Goal: Find specific page/section: Find specific page/section

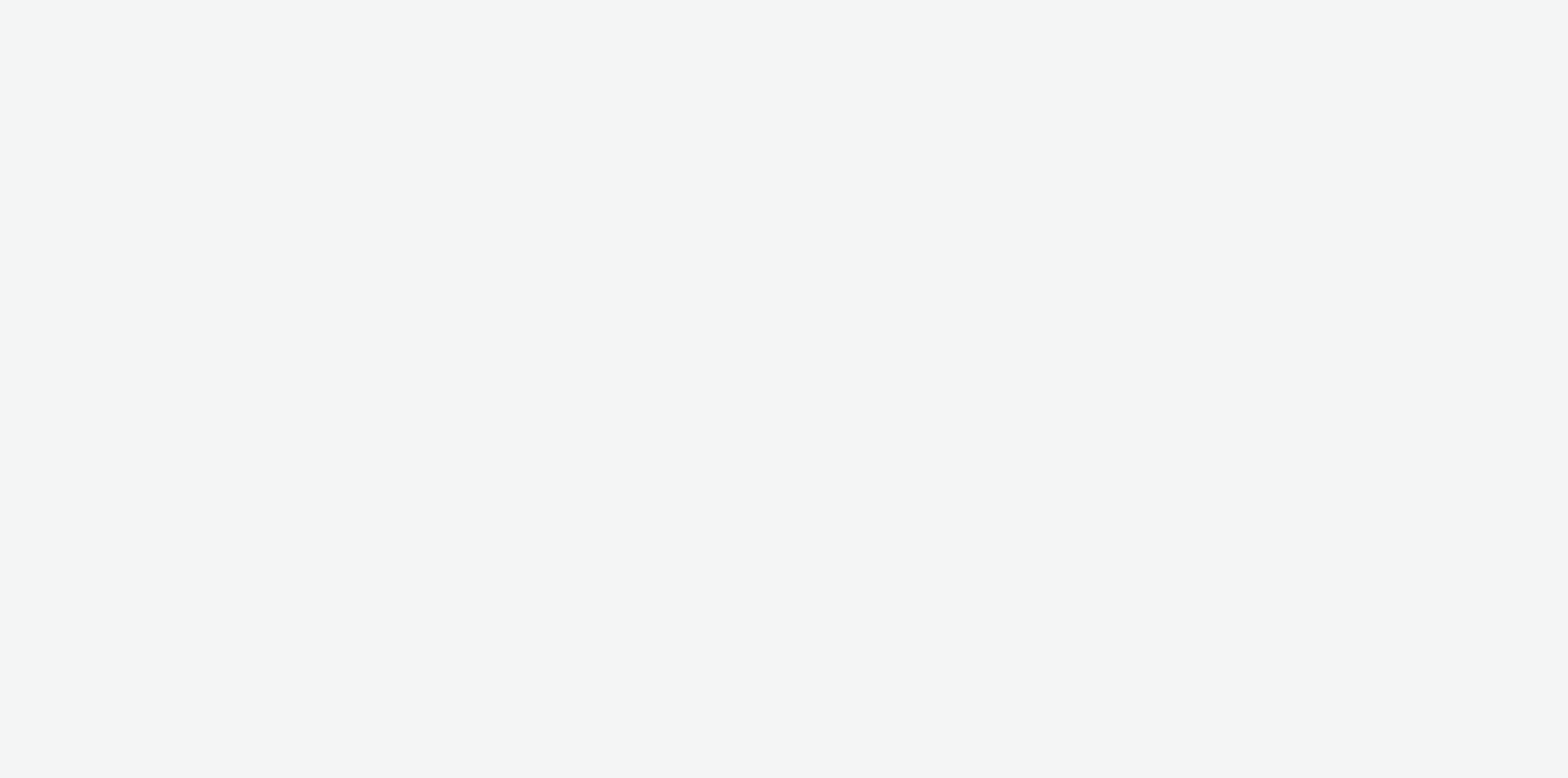
select select "79162ed7-0017-4339-93b0-3399b708648f"
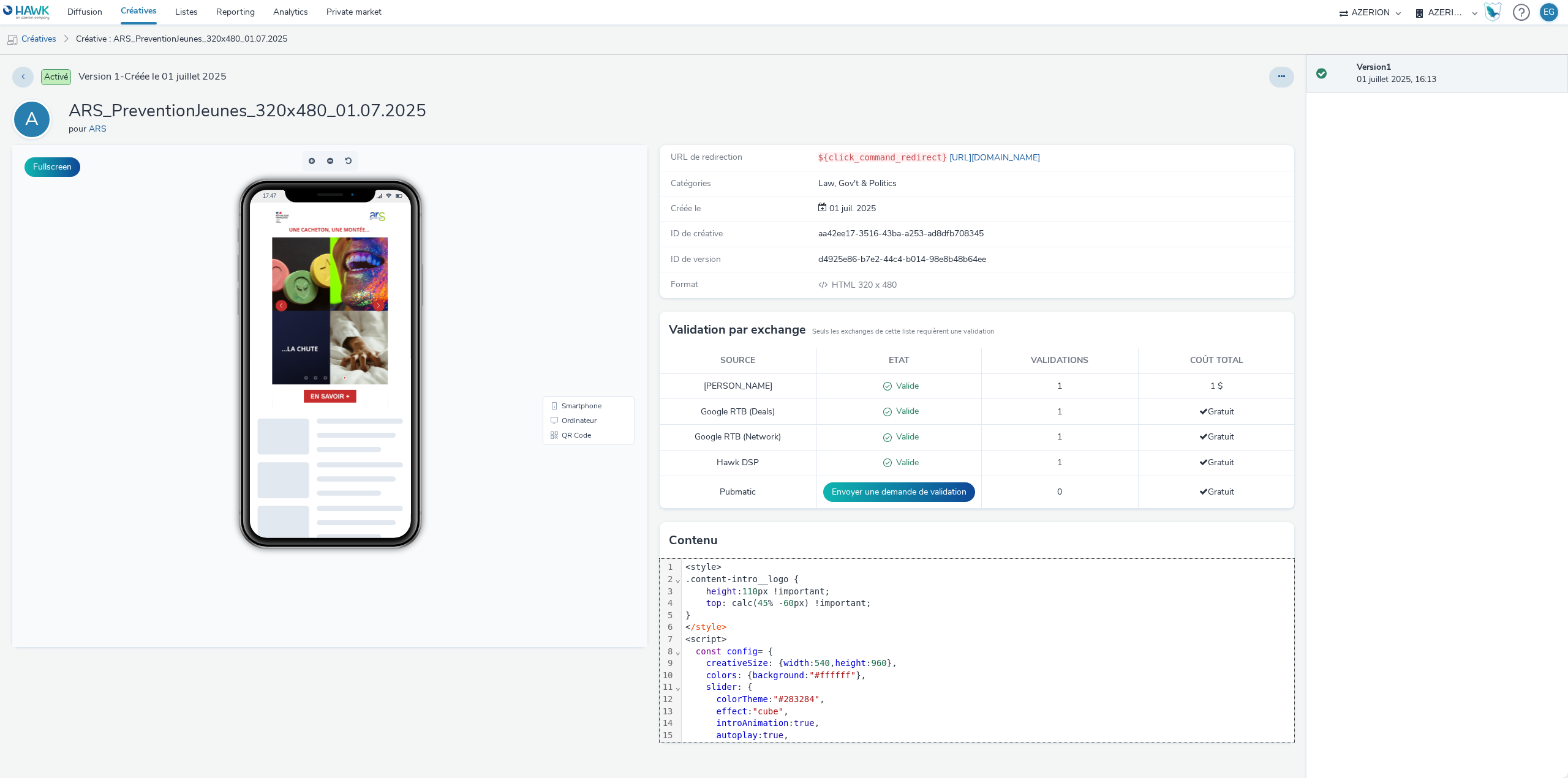
scroll to position [817, 0]
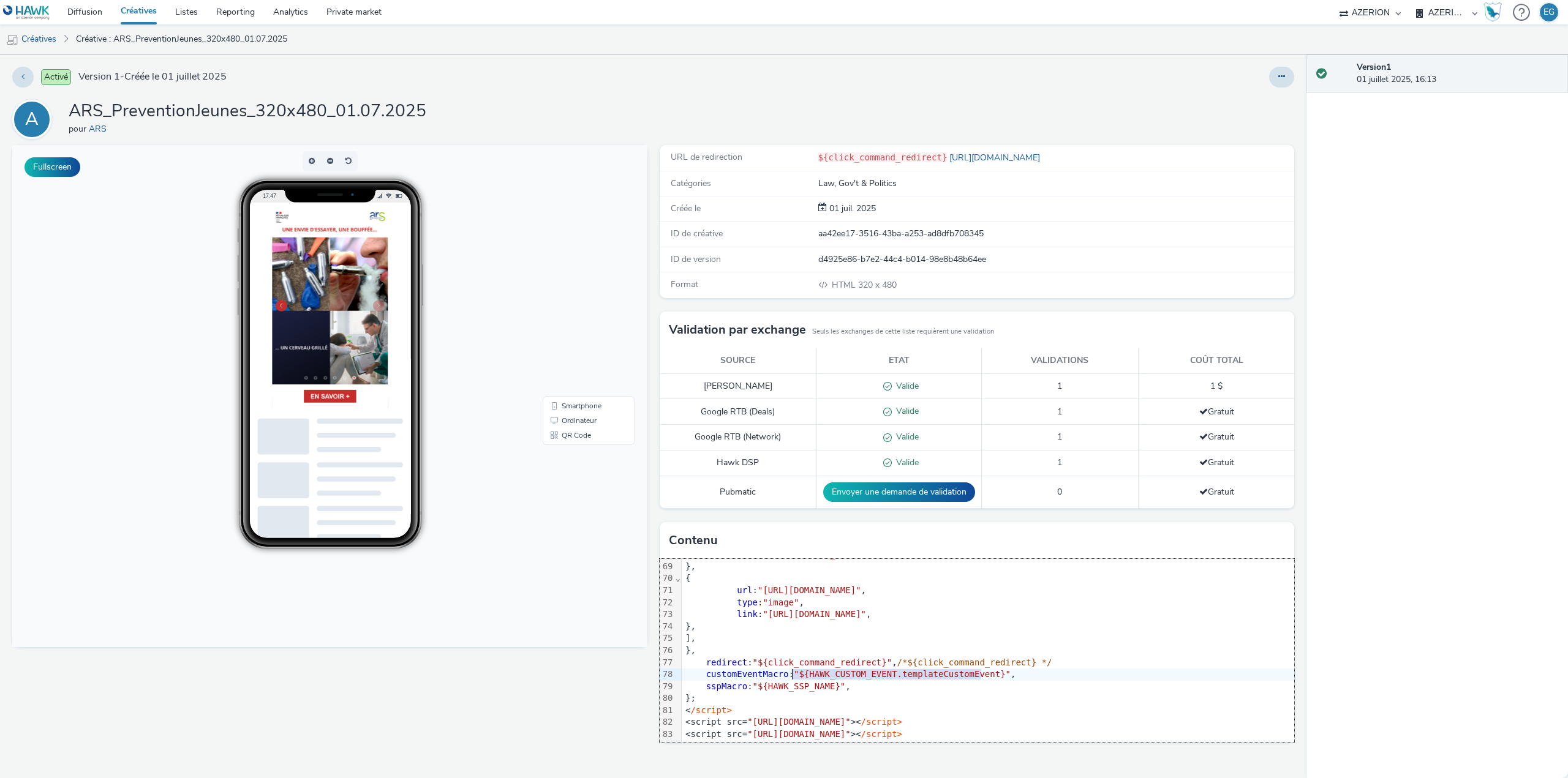
drag, startPoint x: 981, startPoint y: 671, endPoint x: 794, endPoint y: 670, distance: 187.0
click at [794, 670] on span ""${HAWK_CUSTOM_EVENT.templateCustomEvent}"" at bounding box center [902, 674] width 217 height 10
click at [868, 672] on span ""${HAWK_CUSTOM_EVENT.templateCustomEvent}"" at bounding box center [902, 674] width 217 height 10
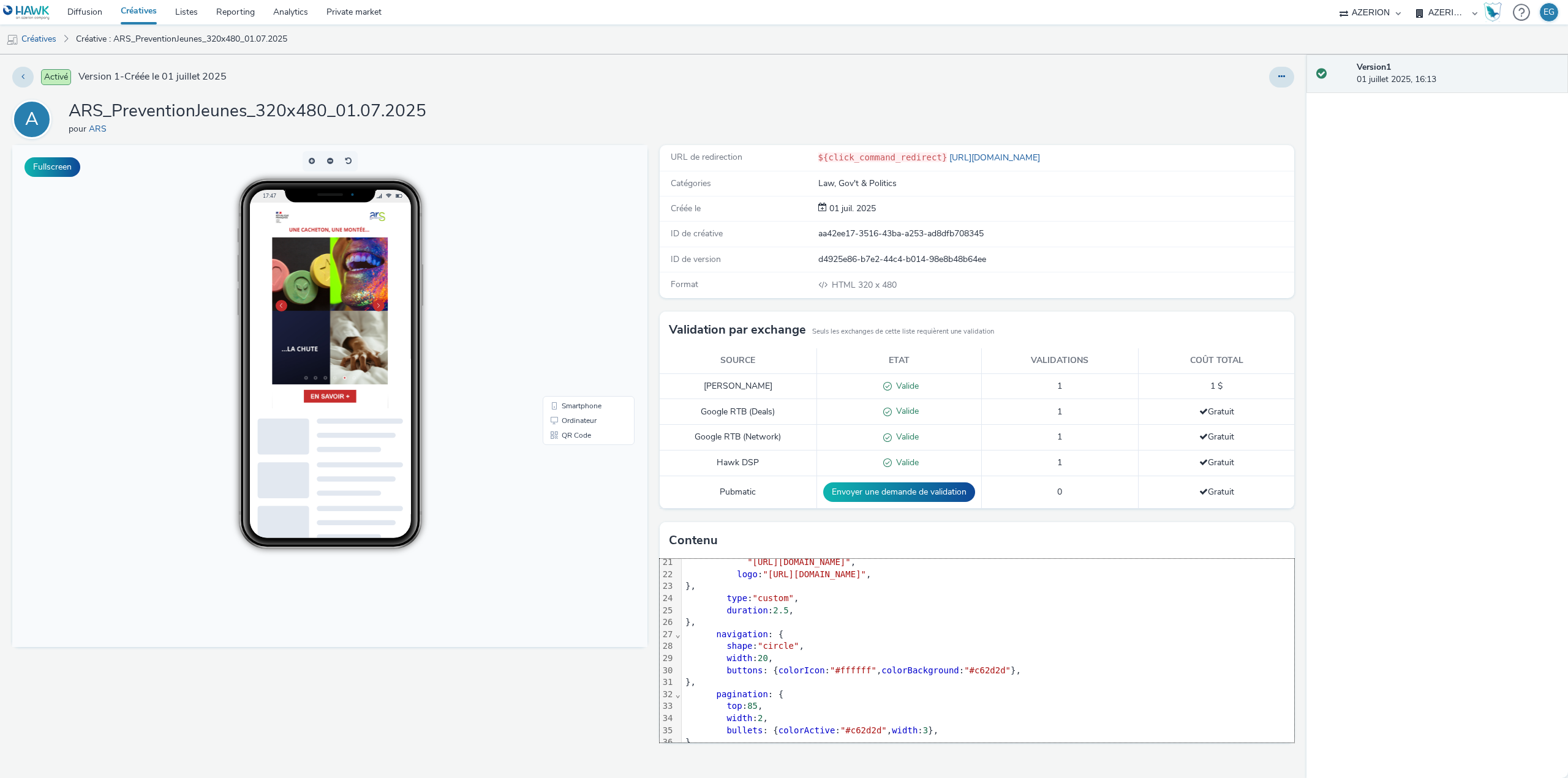
scroll to position [306, 0]
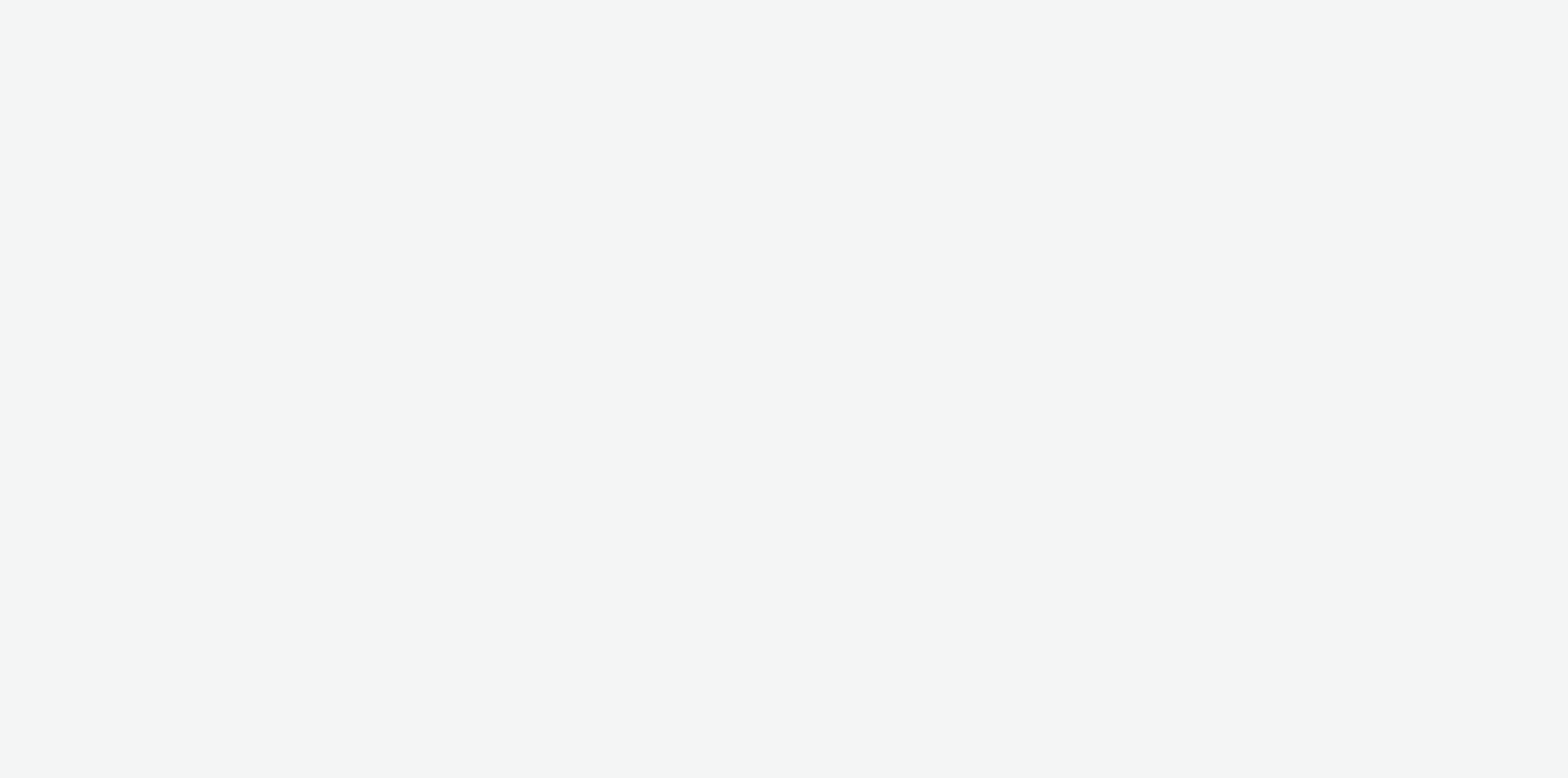
select select "79162ed7-0017-4339-93b0-3399b708648f"
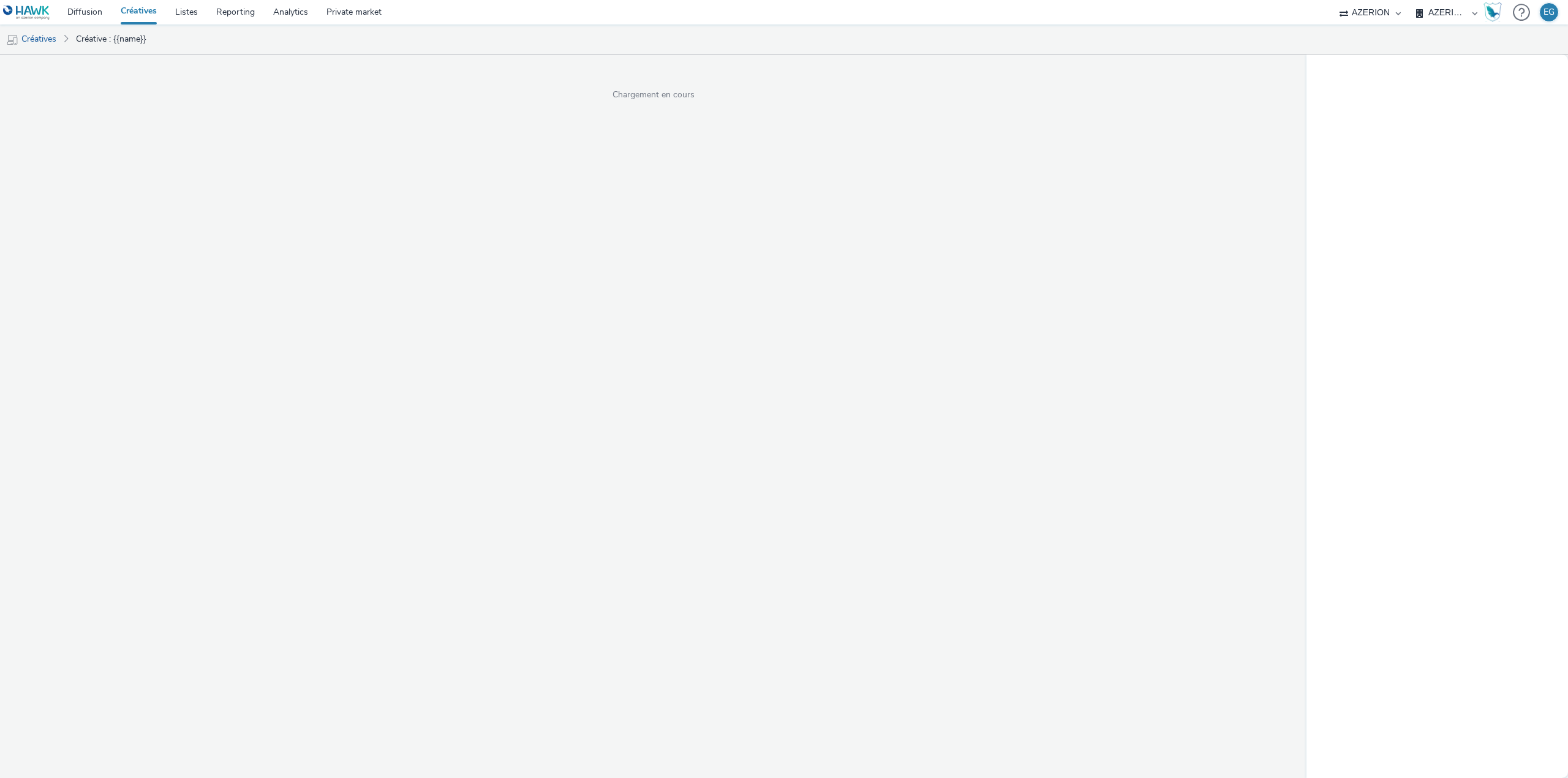
select select "79162ed7-0017-4339-93b0-3399b708648f"
